Goal: Task Accomplishment & Management: Manage account settings

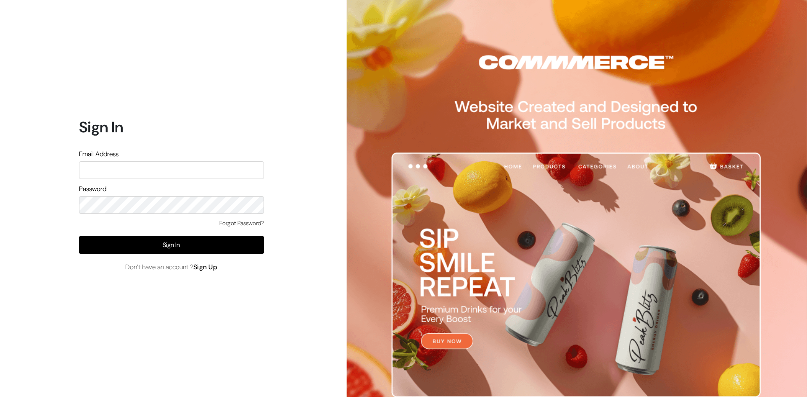
click at [146, 167] on input "text" at bounding box center [171, 170] width 185 height 18
click at [148, 167] on input "text" at bounding box center [171, 170] width 185 height 18
click at [148, 168] on input "text" at bounding box center [171, 170] width 185 height 18
click at [122, 160] on div "Email Address" at bounding box center [171, 164] width 185 height 30
click at [117, 159] on label "Email Address" at bounding box center [99, 154] width 40 height 10
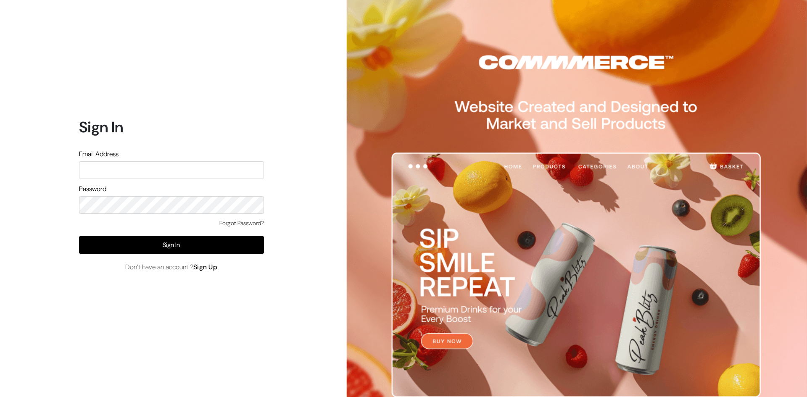
click at [117, 160] on div "Email Address" at bounding box center [171, 164] width 185 height 30
click at [117, 169] on input "text" at bounding box center [171, 170] width 185 height 18
type input "[EMAIL_ADDRESS][DOMAIN_NAME]"
click at [134, 215] on form "Sign In Email Address introverse.query@gmail.com Password Forgot Password? Sign…" at bounding box center [171, 195] width 185 height 154
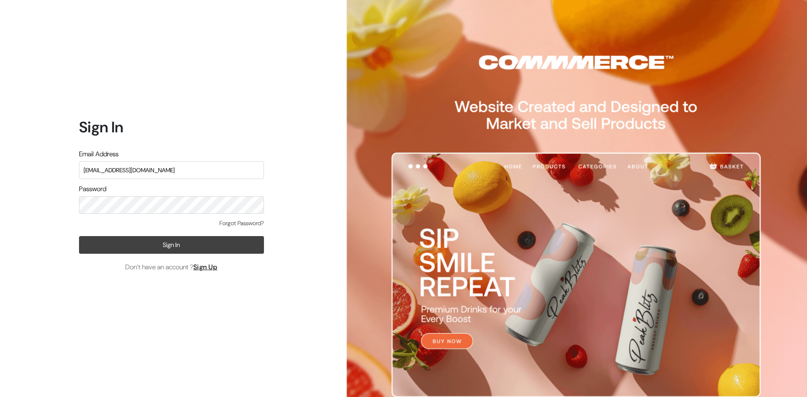
click at [193, 243] on button "Sign In" at bounding box center [171, 245] width 185 height 18
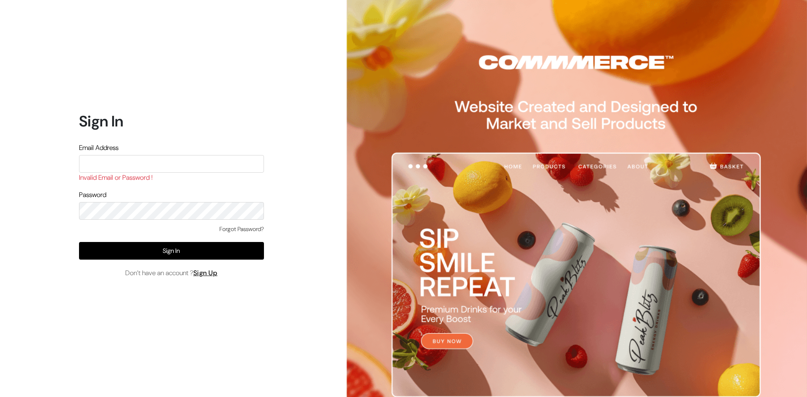
drag, startPoint x: 175, startPoint y: 162, endPoint x: 182, endPoint y: 162, distance: 6.7
click at [182, 162] on input "text" at bounding box center [171, 164] width 185 height 18
paste input "[EMAIL_ADDRESS][DOMAIN_NAME]"
type input "[EMAIL_ADDRESS][DOMAIN_NAME]"
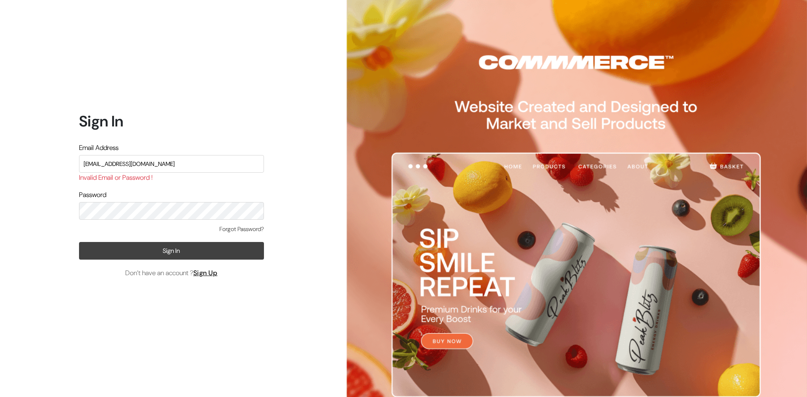
click at [198, 244] on button "Sign In" at bounding box center [171, 251] width 185 height 18
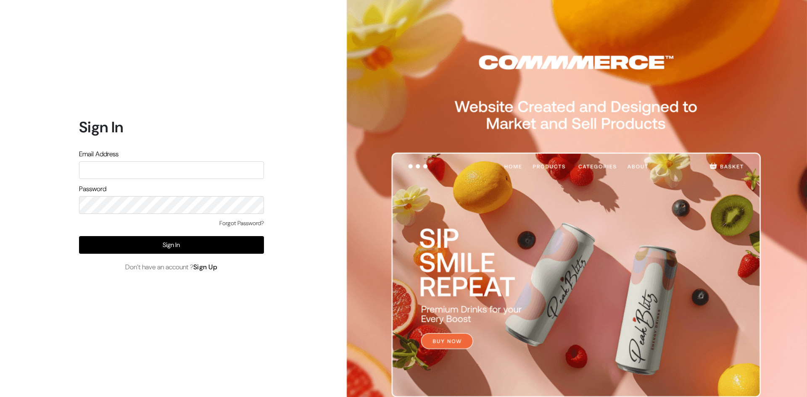
click at [211, 267] on link "Sign Up" at bounding box center [205, 267] width 24 height 9
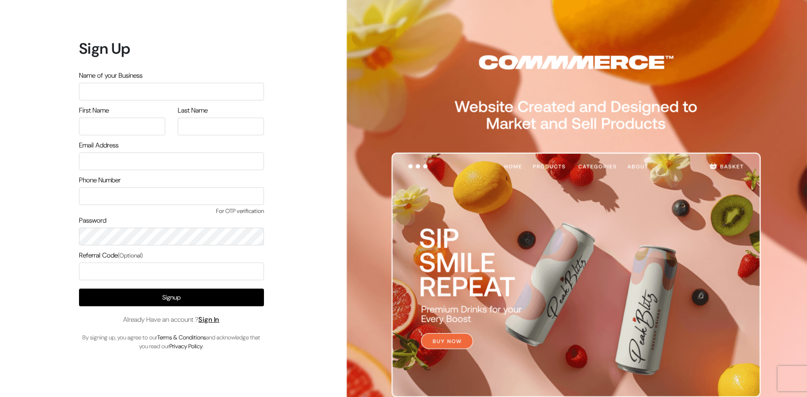
click at [133, 90] on input "text" at bounding box center [171, 92] width 185 height 18
type input "INTROVERSE"
click at [137, 129] on input "text" at bounding box center [122, 127] width 86 height 18
type input "Mehfush"
click at [206, 133] on input "text" at bounding box center [221, 127] width 86 height 18
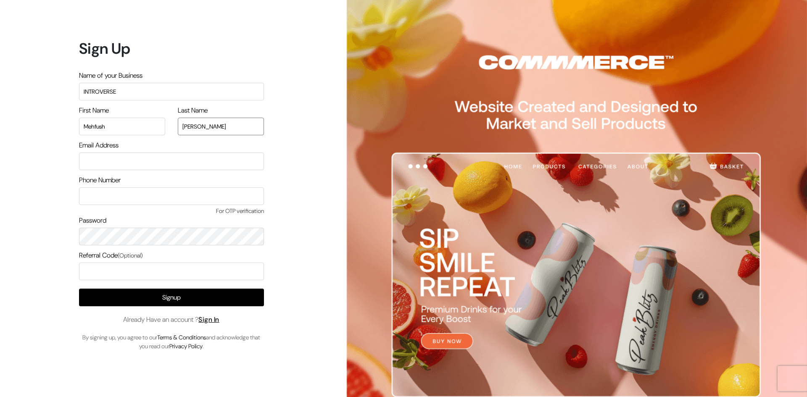
type input "Ahmed"
click at [188, 169] on input "email" at bounding box center [171, 162] width 185 height 18
paste input "introverse.query@gmail.com"
type input "[EMAIL_ADDRESS][DOMAIN_NAME]"
click at [223, 201] on input "text" at bounding box center [171, 196] width 185 height 18
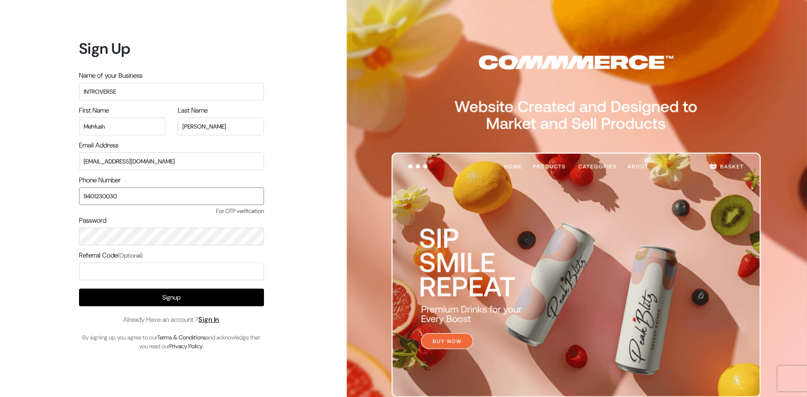
type input "9401230030"
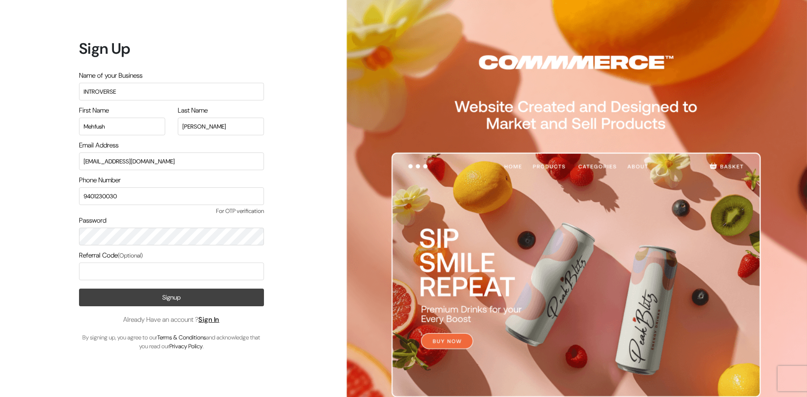
click at [238, 296] on button "Signup" at bounding box center [171, 298] width 185 height 18
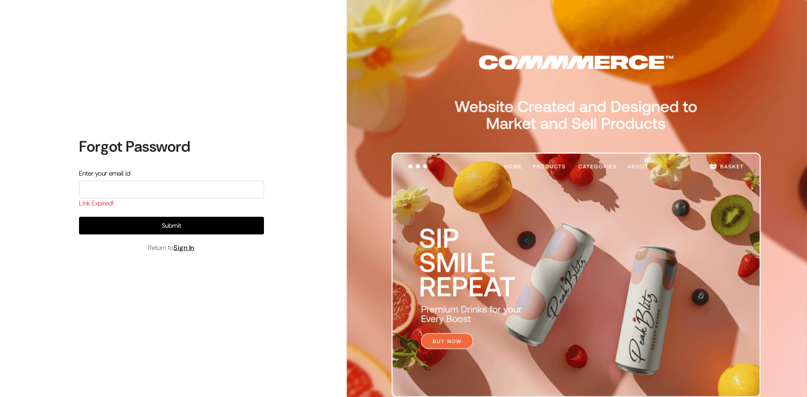
click at [129, 180] on div "Enter your email id Link Expired!" at bounding box center [171, 189] width 185 height 40
click at [130, 182] on input "email" at bounding box center [171, 190] width 185 height 18
click at [130, 183] on input "email" at bounding box center [171, 190] width 185 height 18
type input "[EMAIL_ADDRESS][DOMAIN_NAME]"
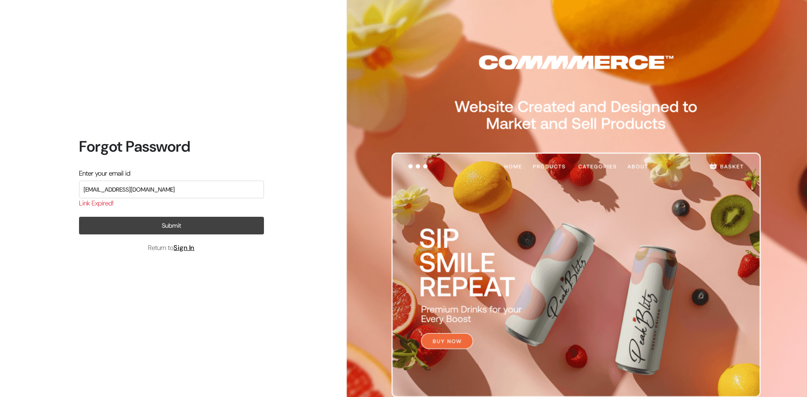
click at [143, 223] on button "Submit" at bounding box center [171, 226] width 185 height 18
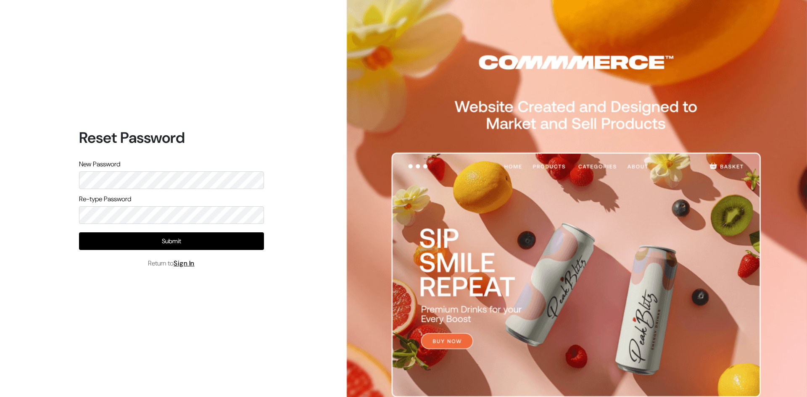
click at [161, 204] on div "Re-type Password" at bounding box center [171, 209] width 185 height 30
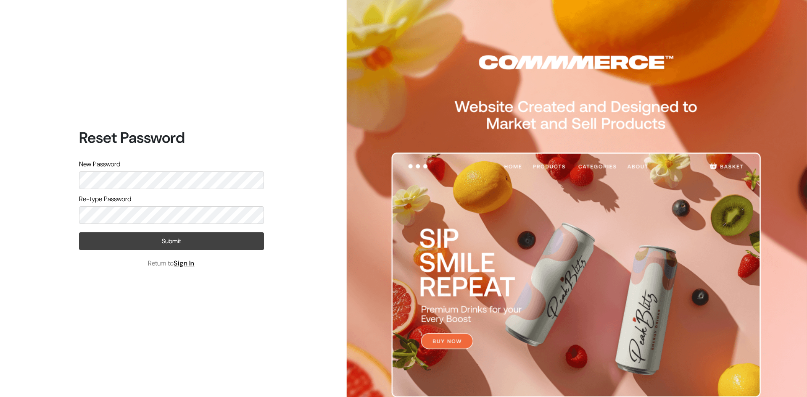
click at [181, 237] on button "Submit" at bounding box center [171, 241] width 185 height 18
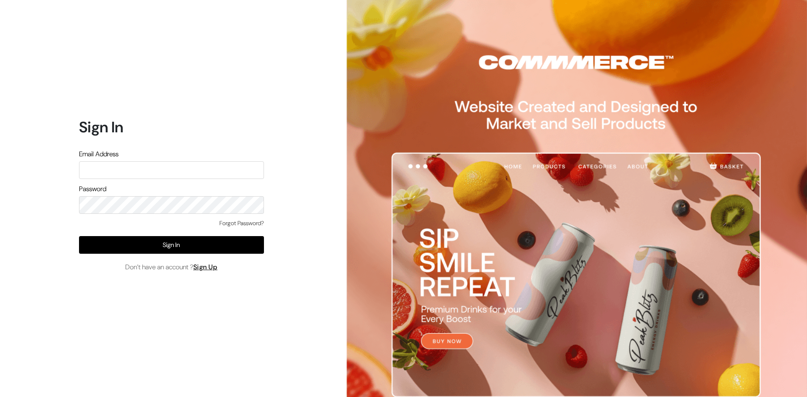
type input "[EMAIL_ADDRESS][DOMAIN_NAME]"
click at [125, 184] on div "Password" at bounding box center [171, 199] width 185 height 30
click at [165, 188] on div "Password" at bounding box center [171, 199] width 185 height 30
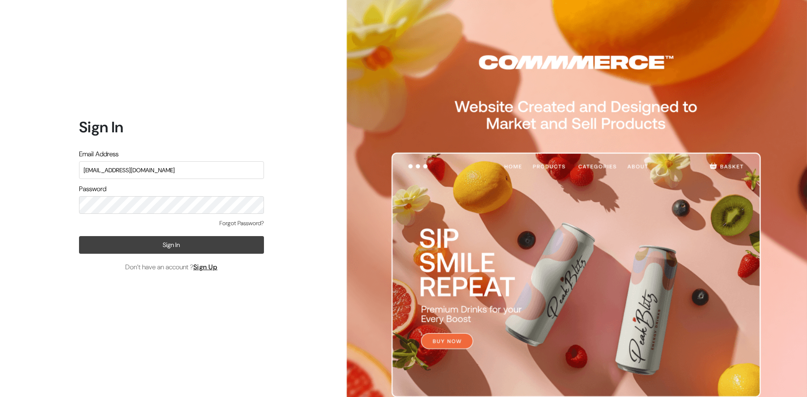
click at [187, 245] on button "Sign In" at bounding box center [171, 245] width 185 height 18
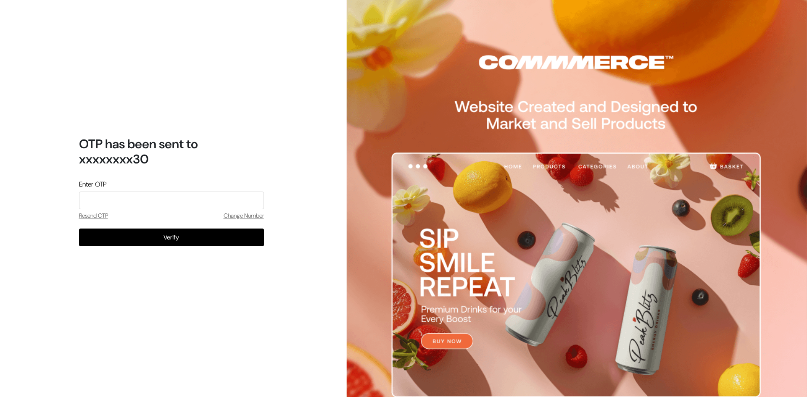
click at [153, 204] on input "tel" at bounding box center [171, 201] width 185 height 18
type input "2478"
click at [79, 229] on button "Verify" at bounding box center [171, 238] width 185 height 18
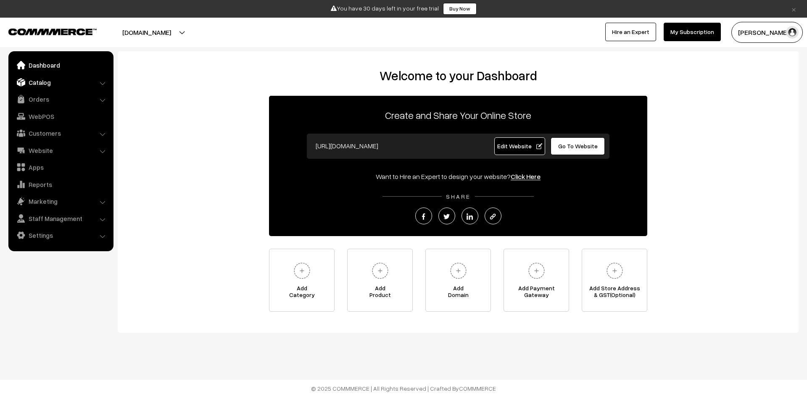
click at [40, 87] on link "Catalog" at bounding box center [61, 82] width 100 height 15
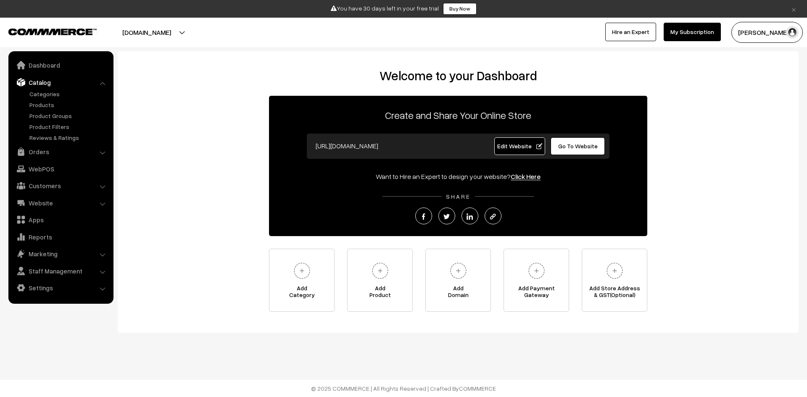
click at [40, 88] on link "Catalog" at bounding box center [61, 82] width 100 height 15
click at [73, 82] on link "Catalog" at bounding box center [61, 82] width 100 height 15
click at [81, 166] on link "WebPOS" at bounding box center [61, 168] width 100 height 15
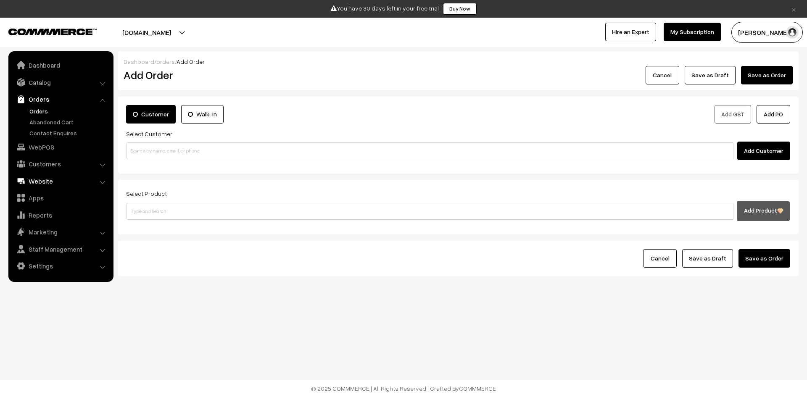
click at [52, 184] on link "Website" at bounding box center [61, 181] width 100 height 15
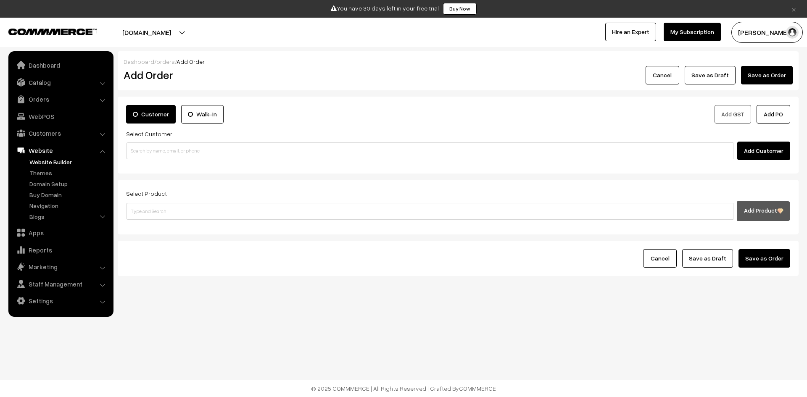
click at [43, 159] on link "Website Builder" at bounding box center [68, 162] width 83 height 9
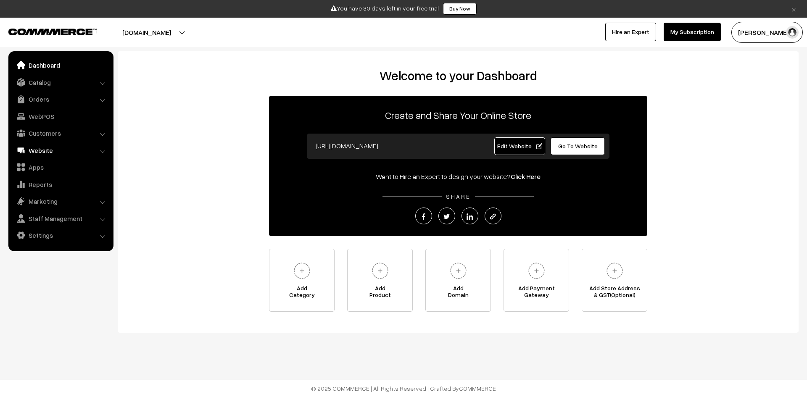
click at [47, 151] on link "Website" at bounding box center [61, 150] width 100 height 15
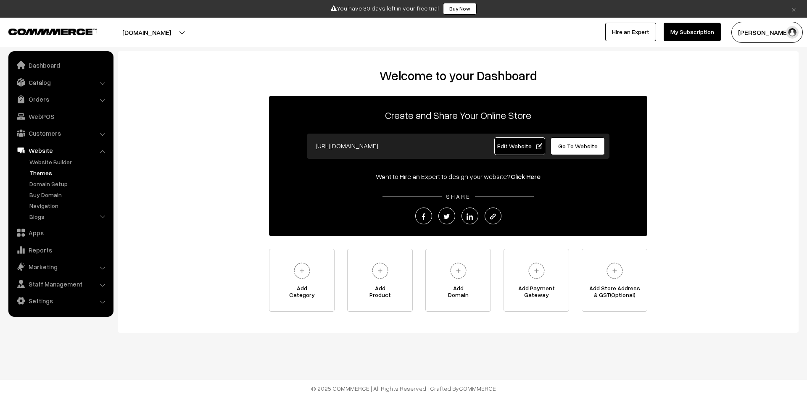
click at [49, 172] on link "Themes" at bounding box center [68, 173] width 83 height 9
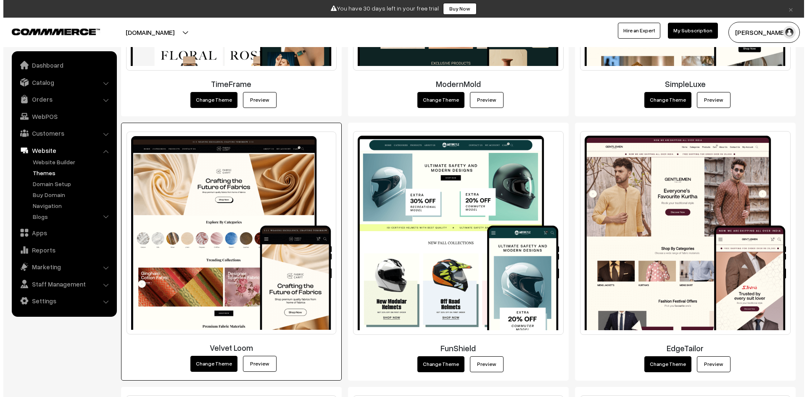
scroll to position [1158, 0]
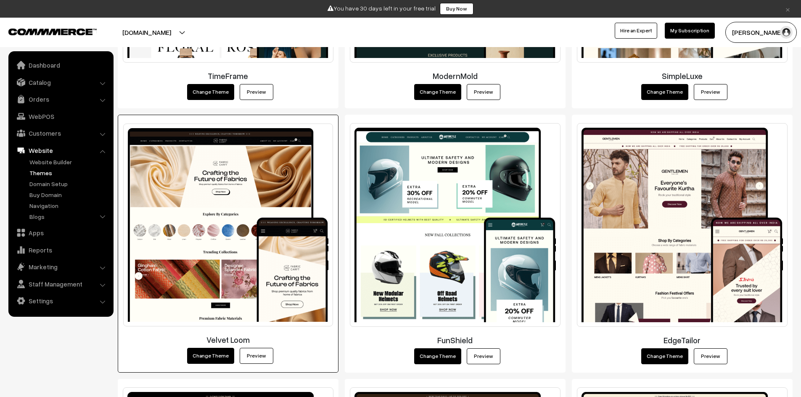
click at [226, 359] on button "Change Theme" at bounding box center [210, 356] width 47 height 16
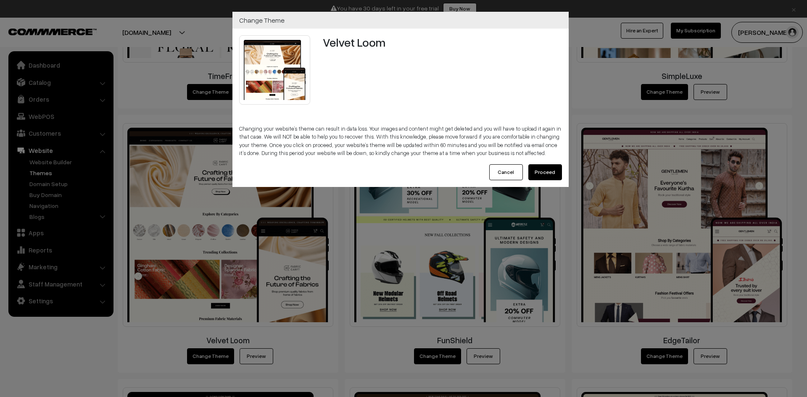
click at [541, 176] on button "Proceed" at bounding box center [545, 172] width 34 height 16
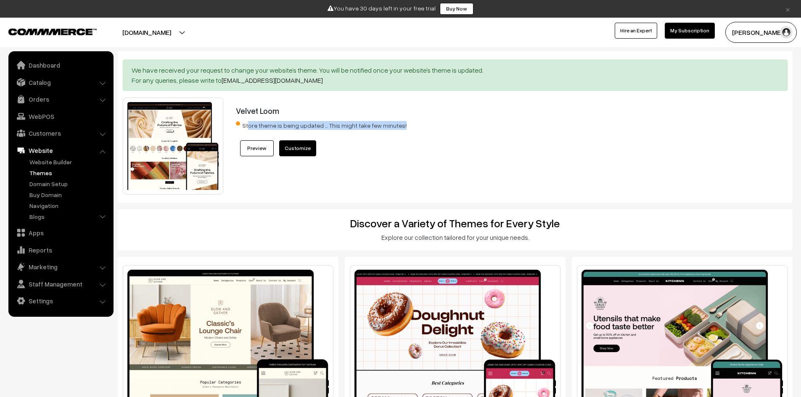
drag, startPoint x: 250, startPoint y: 122, endPoint x: 405, endPoint y: 116, distance: 155.2
click at [396, 117] on div "Velvet Loom Store theme is being updated … This might take few minutes! Preview…" at bounding box center [484, 146] width 508 height 97
click at [405, 118] on div "Velvet Loom Store theme is being updated … This might take few minutes! Preview…" at bounding box center [484, 146] width 508 height 97
click at [50, 235] on link "Apps" at bounding box center [61, 232] width 100 height 15
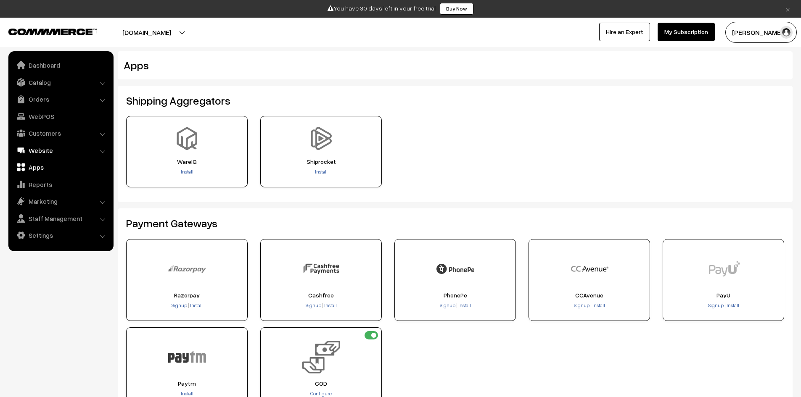
click at [60, 149] on link "Website" at bounding box center [61, 150] width 100 height 15
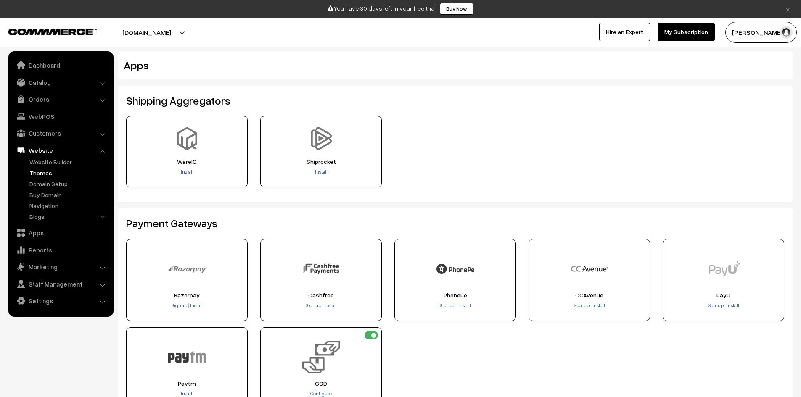
click at [65, 174] on link "Themes" at bounding box center [68, 173] width 83 height 9
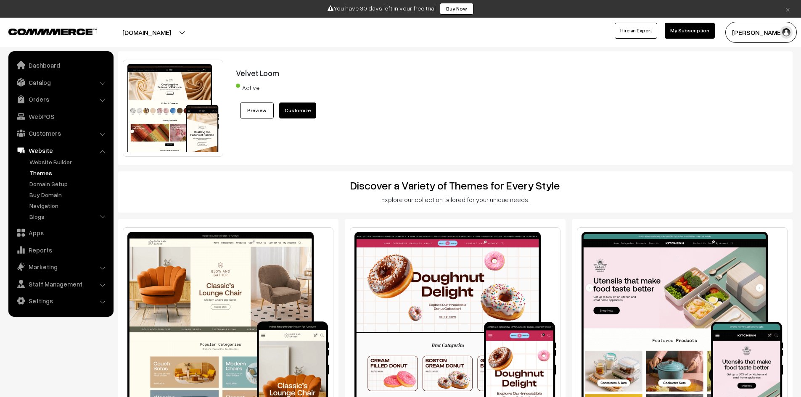
click at [349, 156] on div "Velvet Loom Active Preview Customize" at bounding box center [484, 108] width 508 height 97
click at [63, 59] on link "Dashboard" at bounding box center [61, 65] width 100 height 15
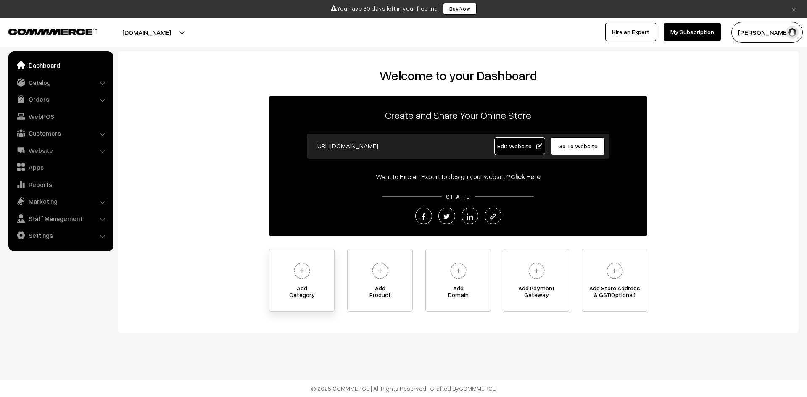
click at [319, 277] on link "Add Category" at bounding box center [302, 280] width 66 height 63
